Goal: Information Seeking & Learning: Find specific fact

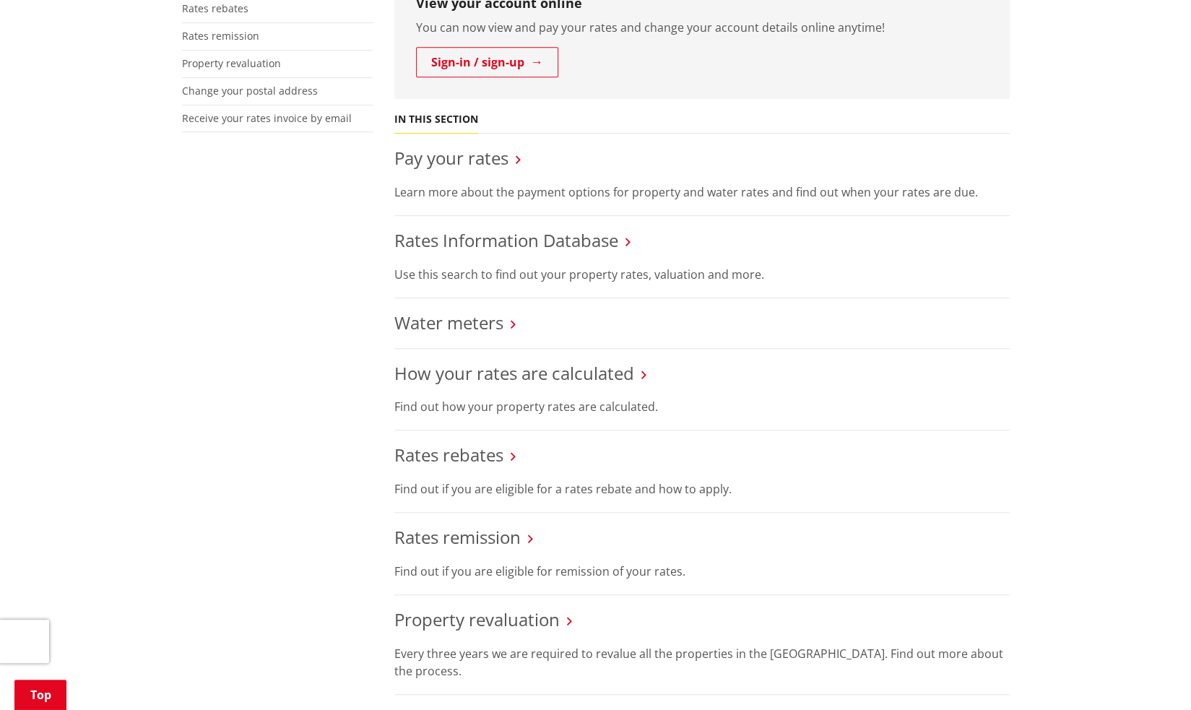
scroll to position [361, 0]
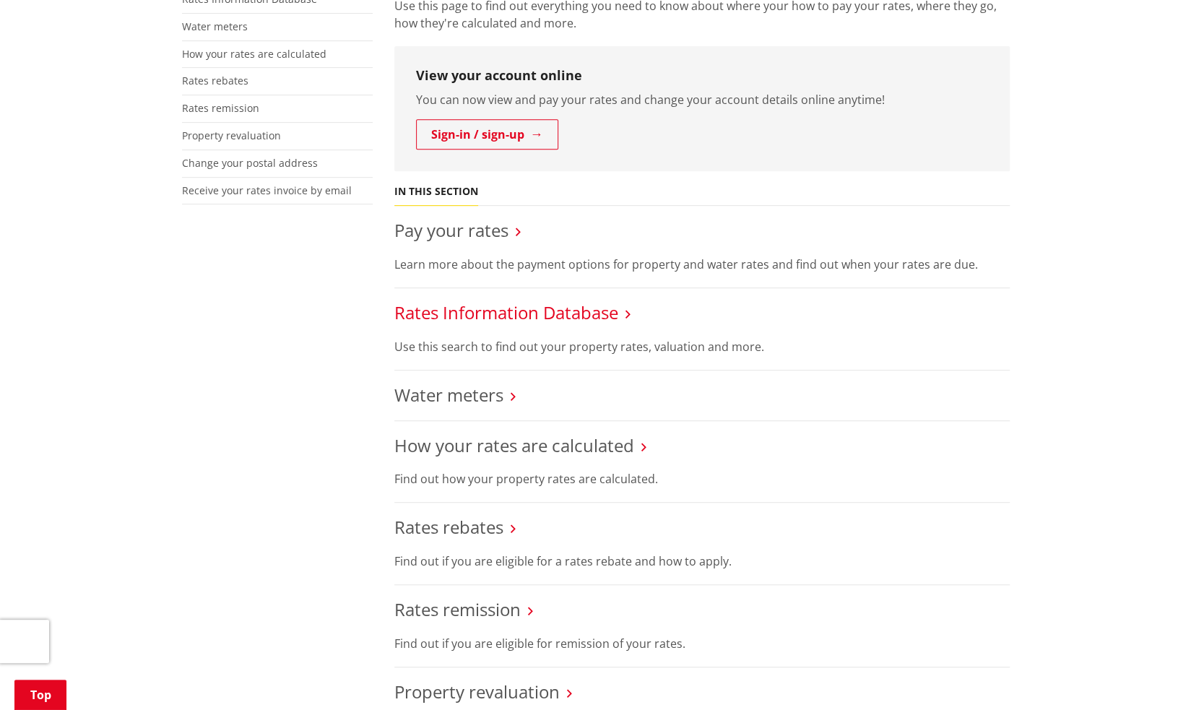
click at [510, 303] on link "Rates Information Database" at bounding box center [506, 312] width 224 height 24
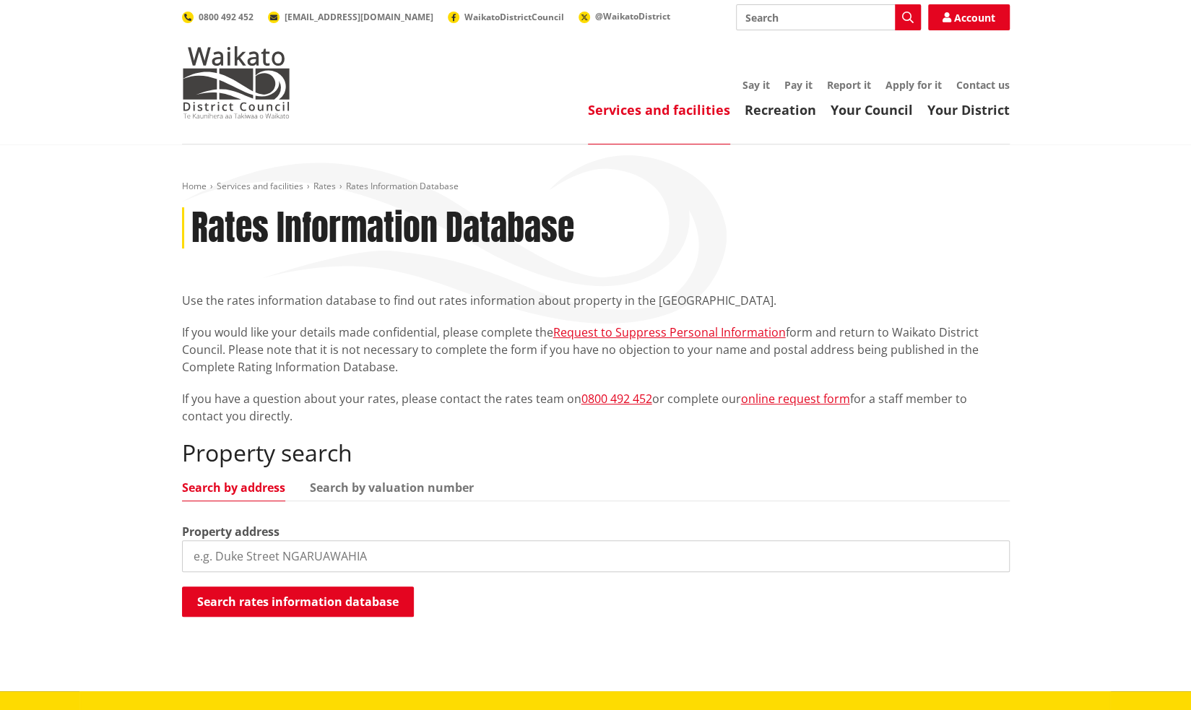
scroll to position [144, 0]
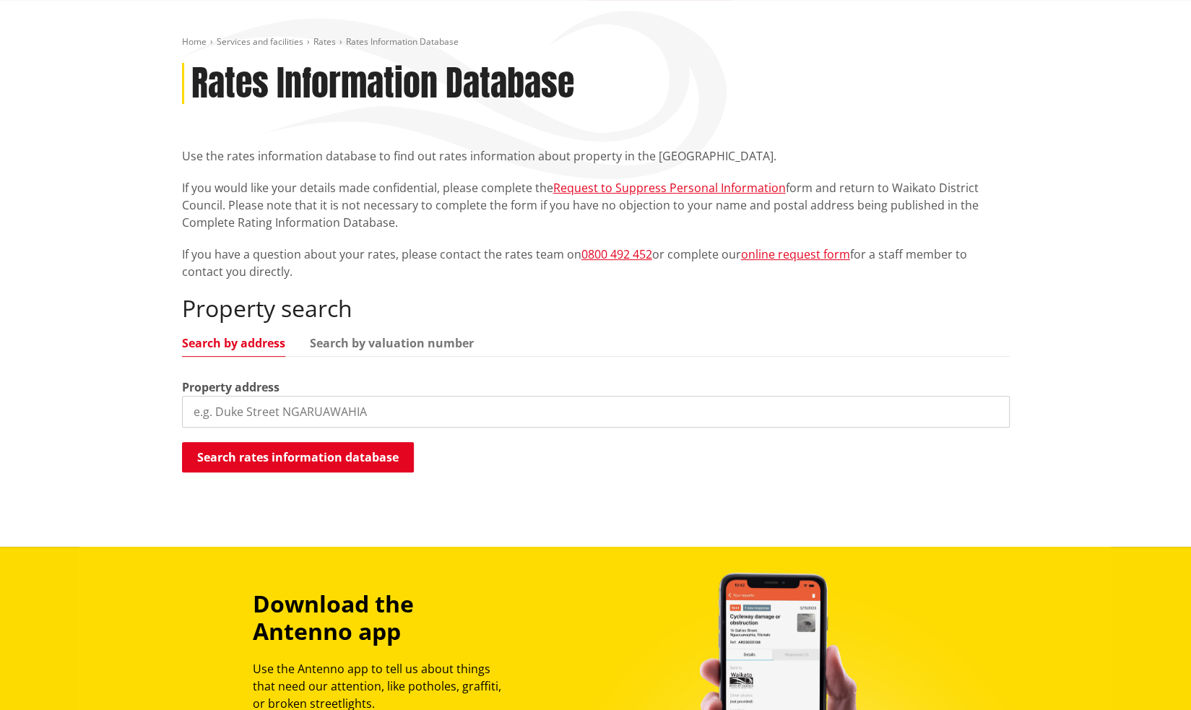
click at [377, 421] on input "search" at bounding box center [596, 412] width 828 height 32
click at [294, 408] on input "search" at bounding box center [596, 412] width 828 height 32
type input "19 panewaka"
click at [298, 460] on button "Search rates information database" at bounding box center [298, 457] width 232 height 30
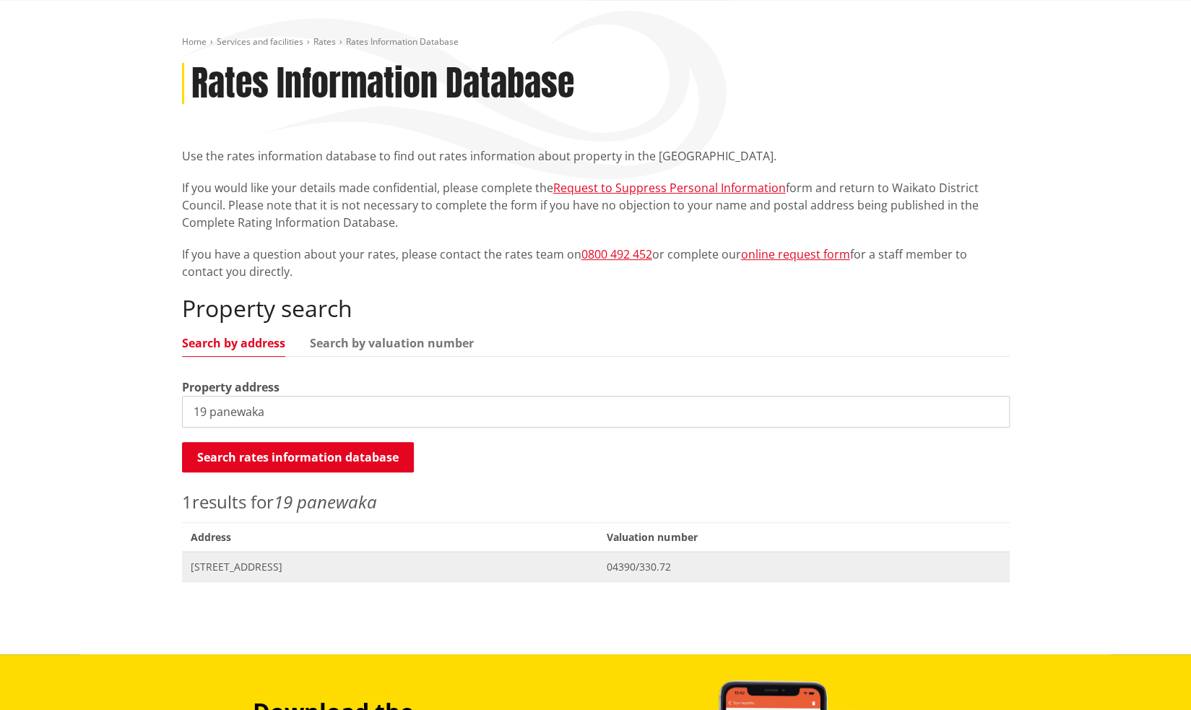
click at [327, 567] on span "[STREET_ADDRESS]" at bounding box center [390, 567] width 399 height 14
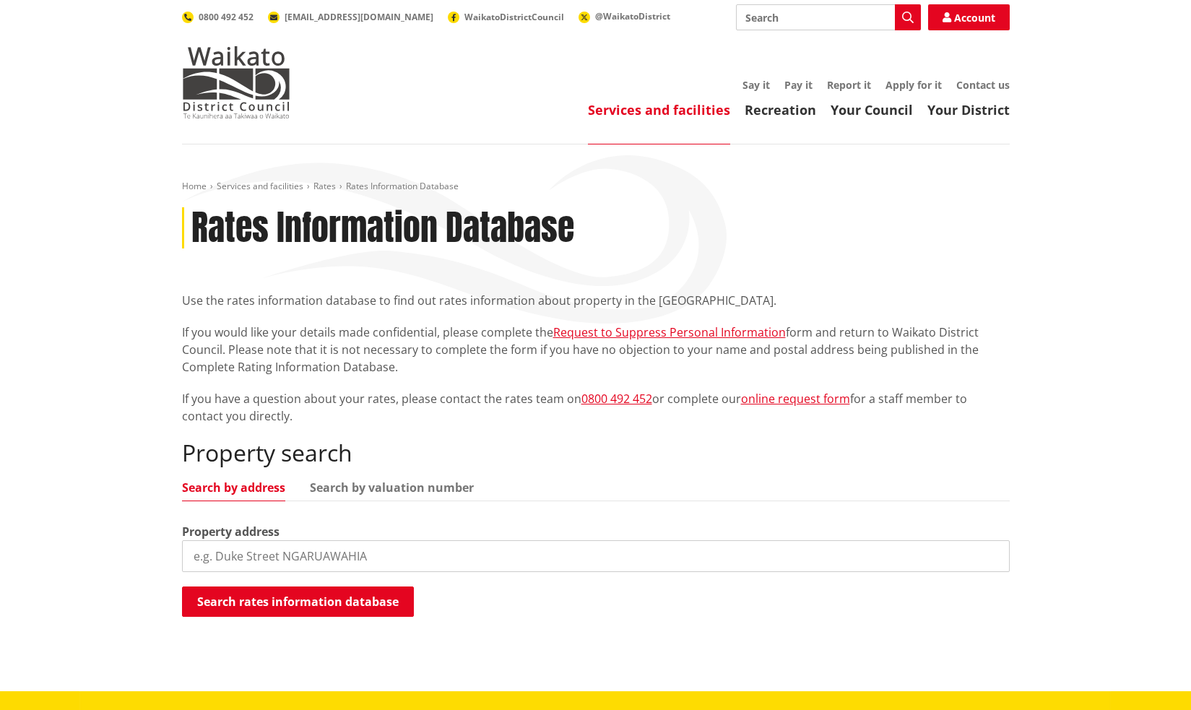
scroll to position [144, 0]
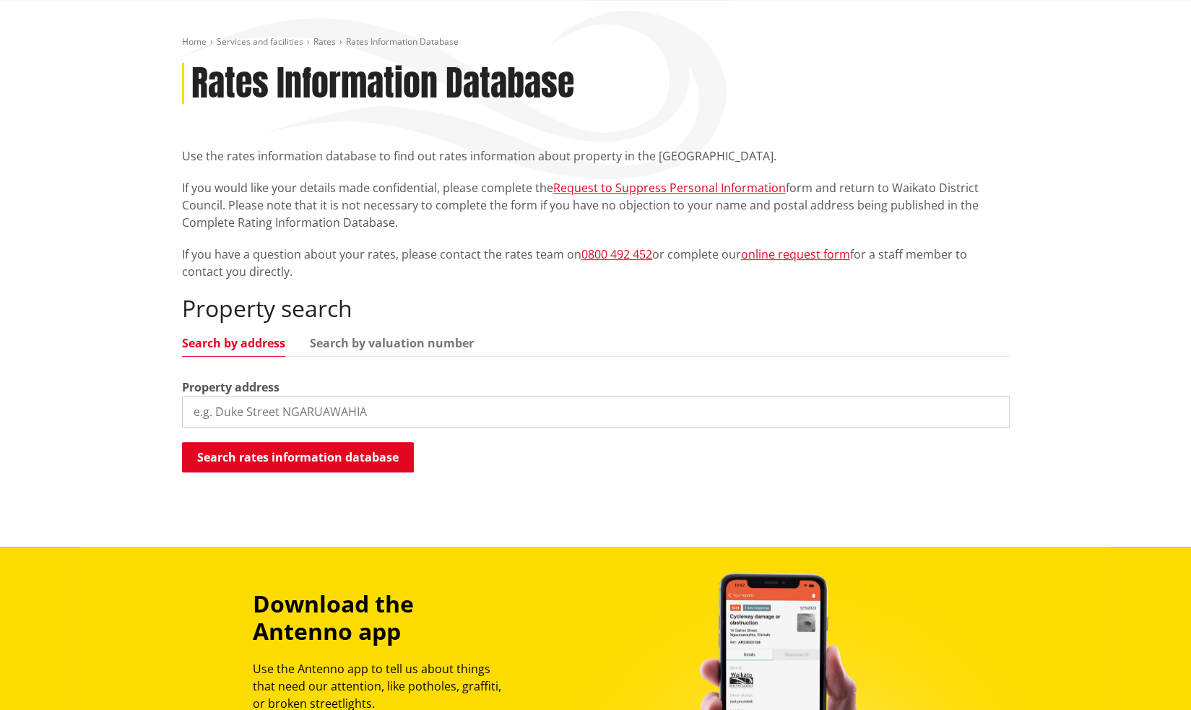
click at [391, 416] on input "search" at bounding box center [596, 412] width 828 height 32
type input "15 panewaka"
click at [358, 446] on button "Search rates information database" at bounding box center [298, 457] width 232 height 30
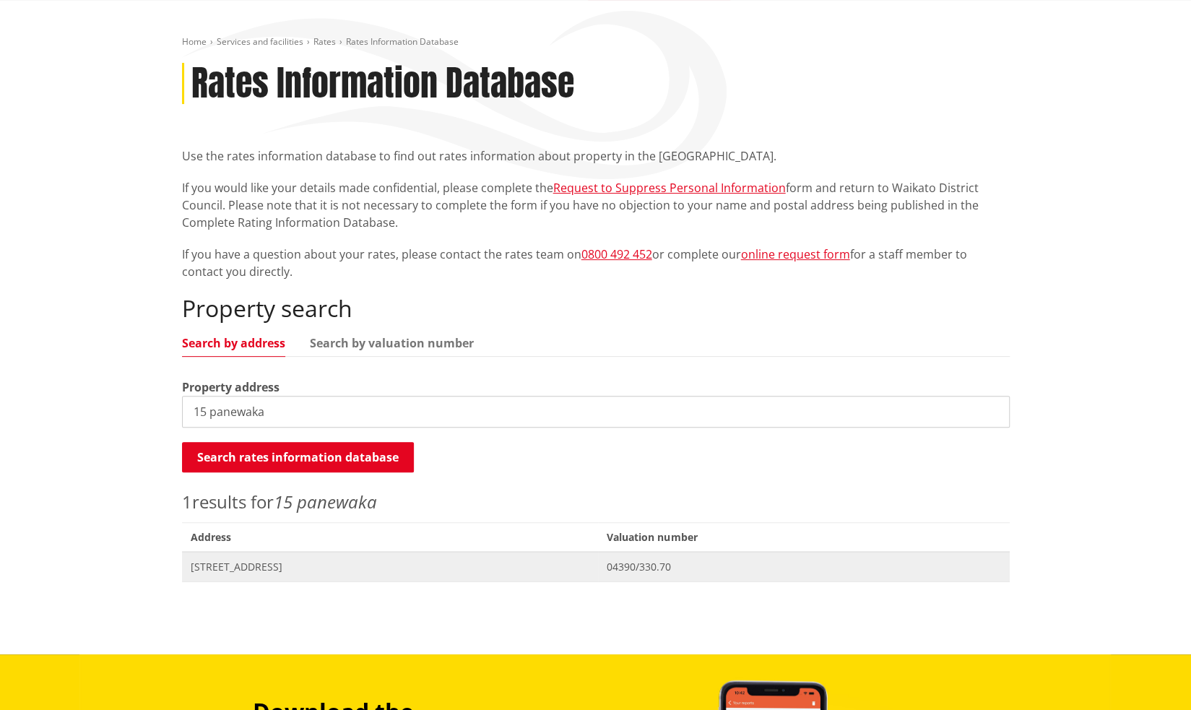
click at [325, 565] on span "[STREET_ADDRESS]" at bounding box center [390, 567] width 399 height 14
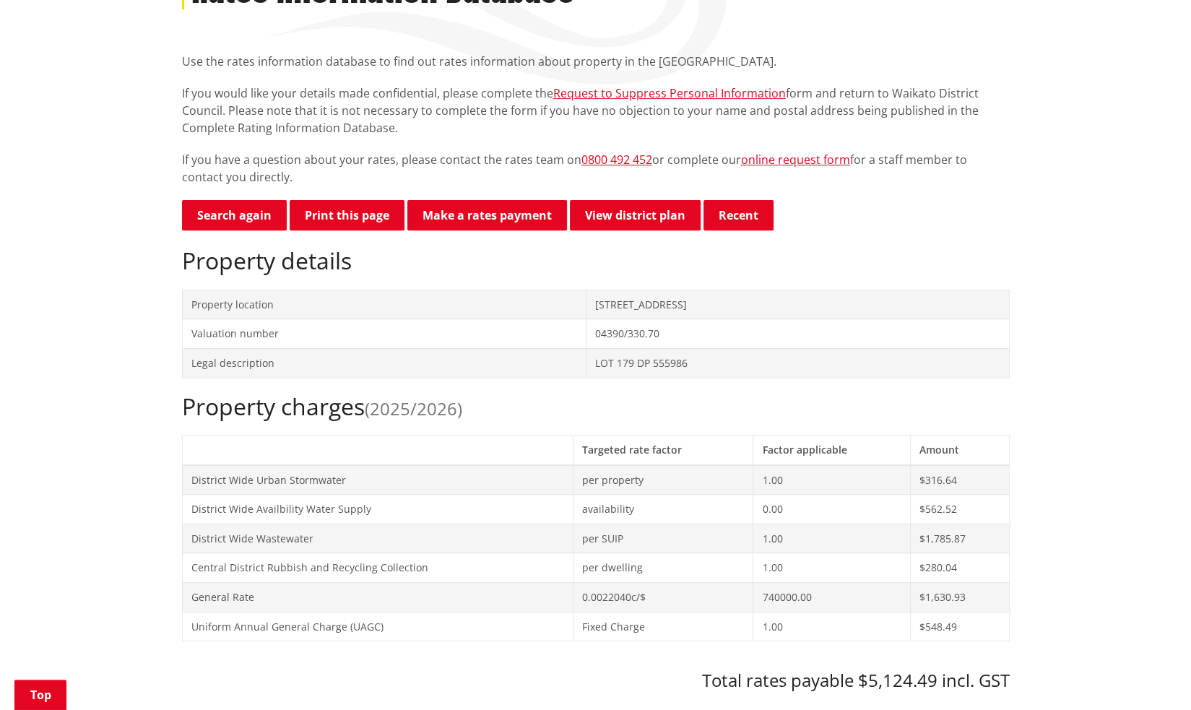
scroll to position [217, 0]
